Goal: Task Accomplishment & Management: Use online tool/utility

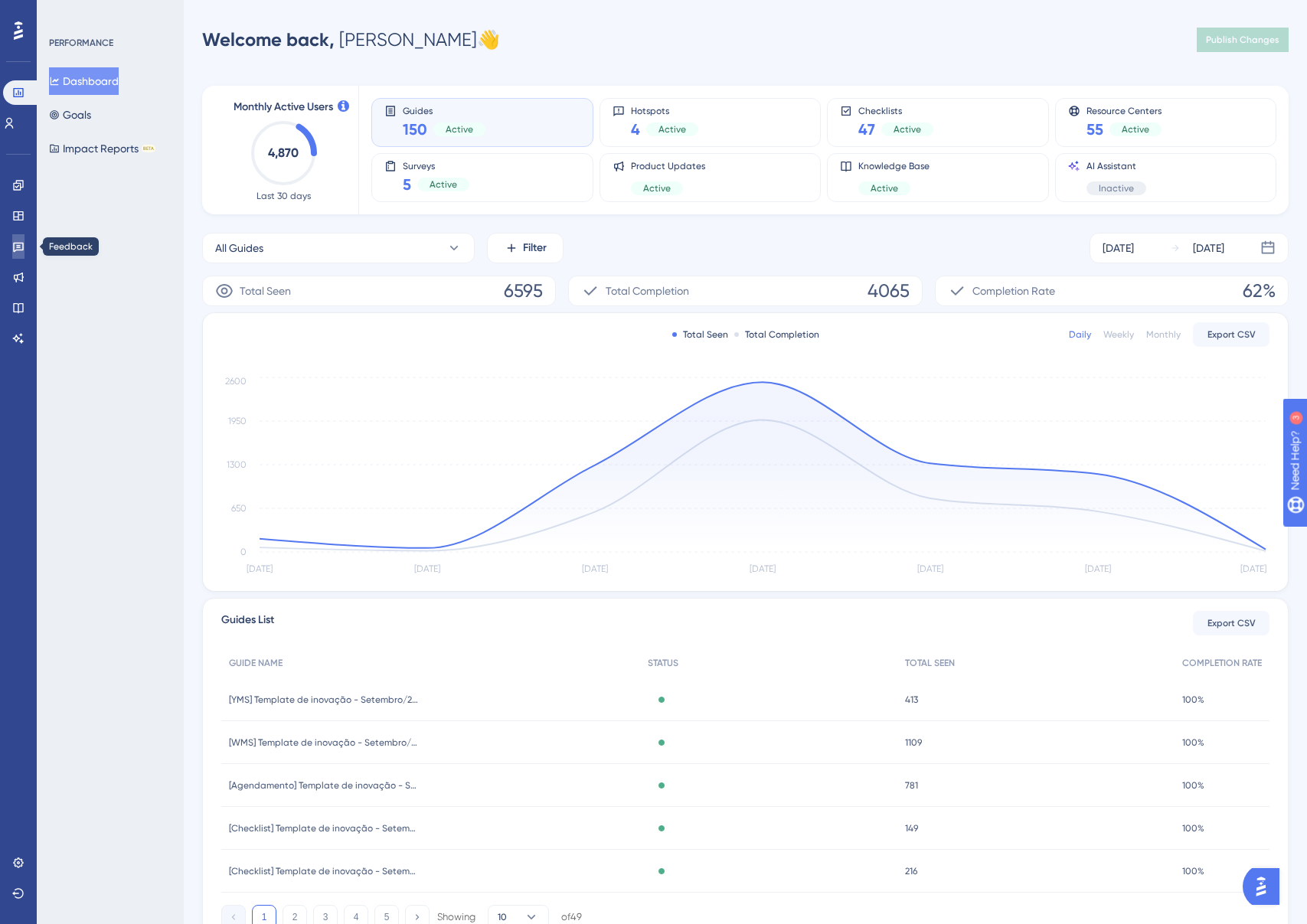
click at [19, 253] on link at bounding box center [18, 246] width 12 height 25
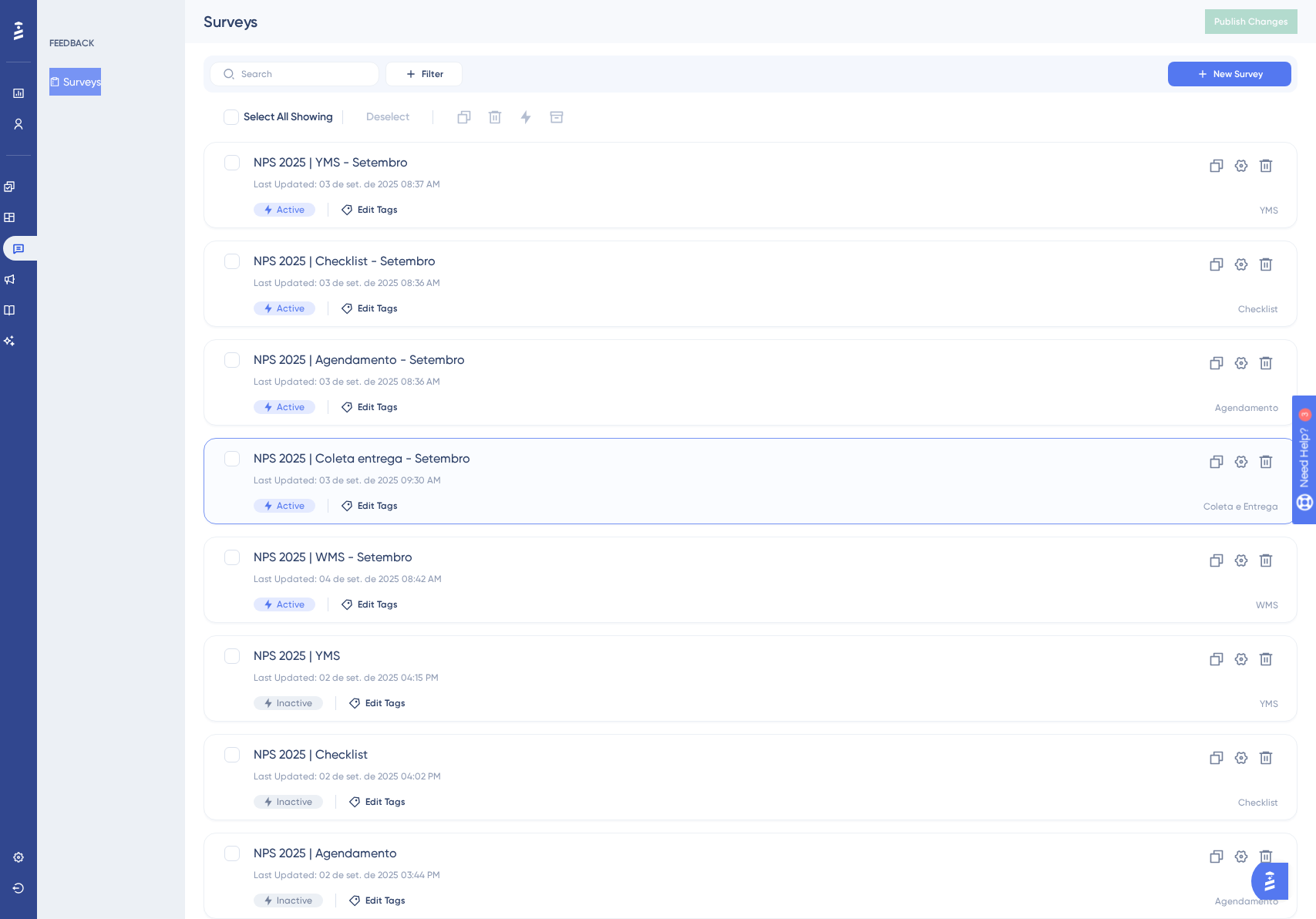
click at [489, 502] on div "Active Edit Tags" at bounding box center [689, 506] width 870 height 14
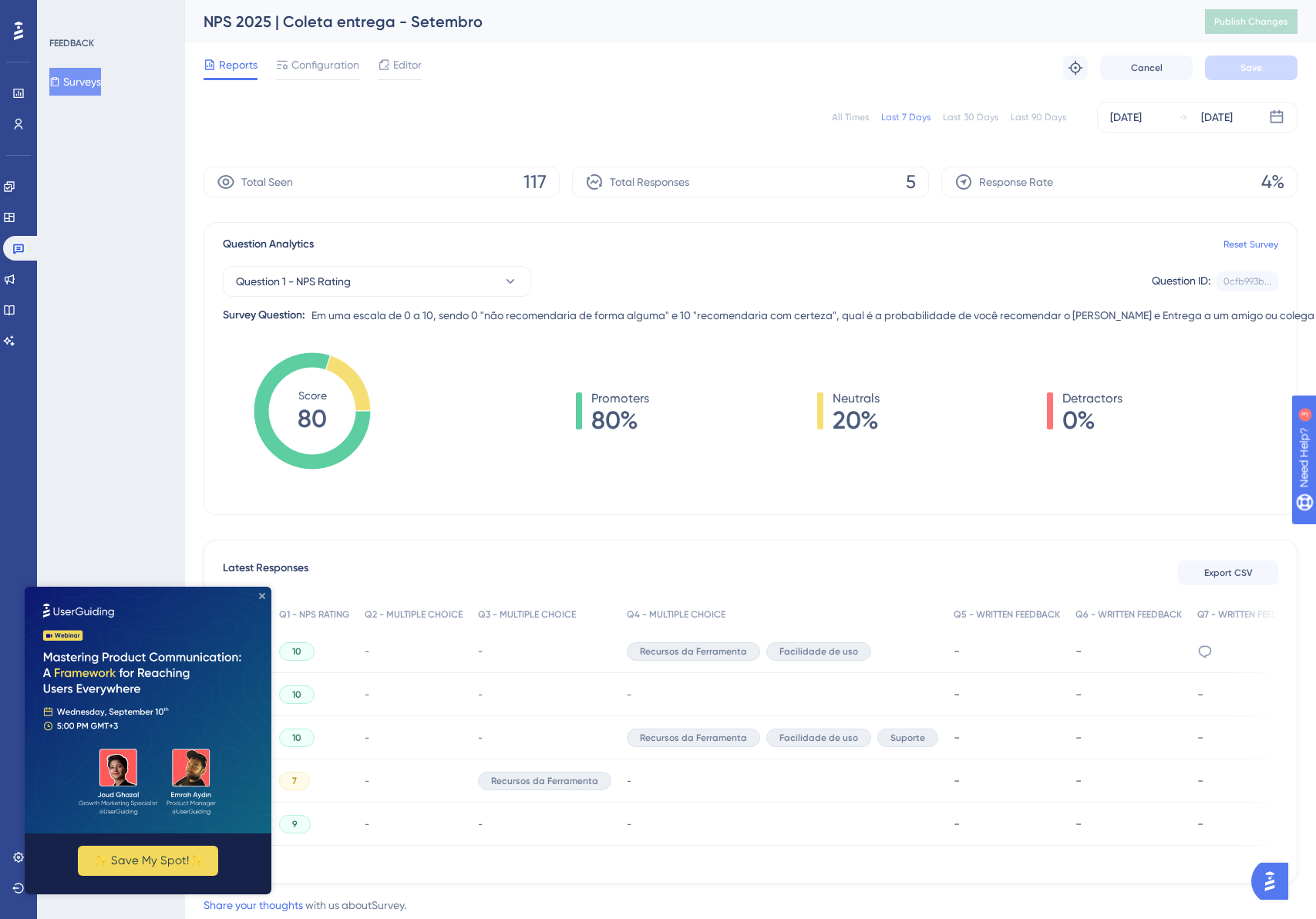
click at [263, 597] on icon "Close Preview" at bounding box center [261, 595] width 6 height 6
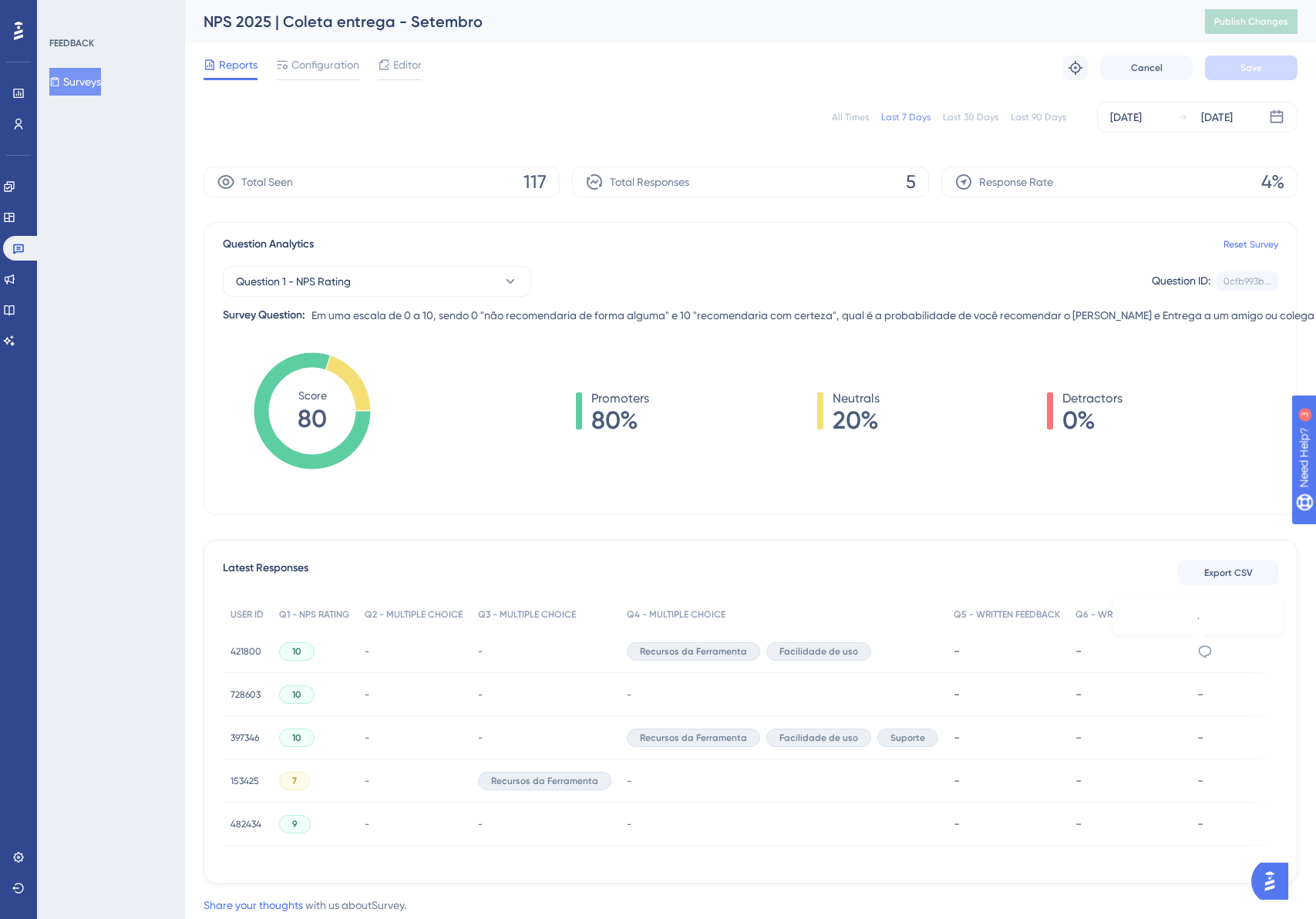
click at [1197, 651] on icon at bounding box center [1205, 651] width 15 height 15
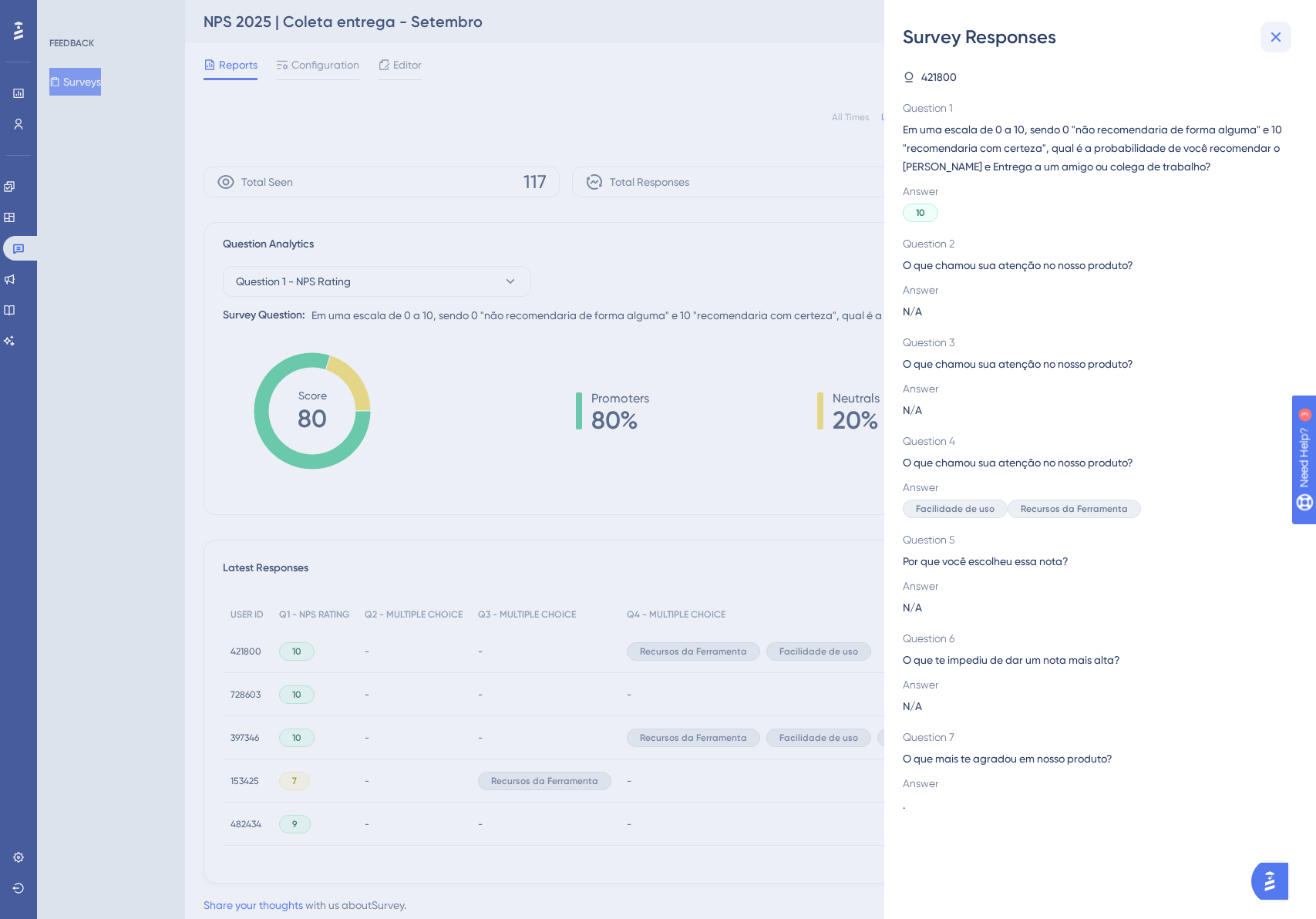
click at [1269, 39] on icon at bounding box center [1276, 37] width 19 height 19
